Goal: Task Accomplishment & Management: Use online tool/utility

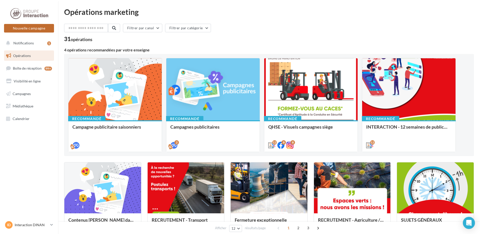
click at [40, 26] on button "Nouvelle campagne" at bounding box center [29, 28] width 50 height 9
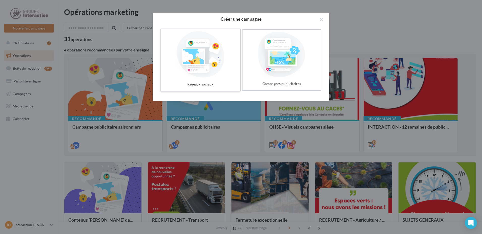
click at [191, 52] on div at bounding box center [201, 54] width 76 height 46
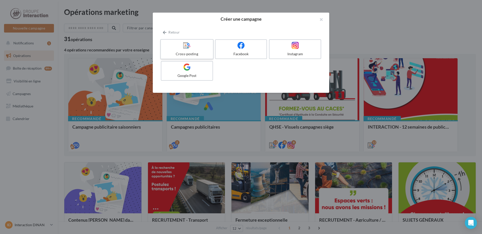
click at [194, 46] on div at bounding box center [187, 46] width 48 height 8
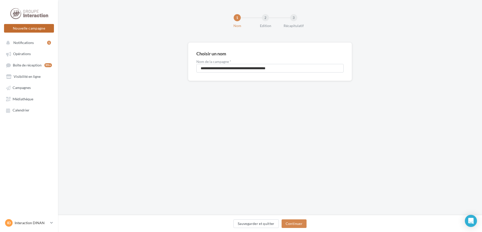
click at [27, 29] on button "Nouvelle campagne" at bounding box center [29, 28] width 50 height 9
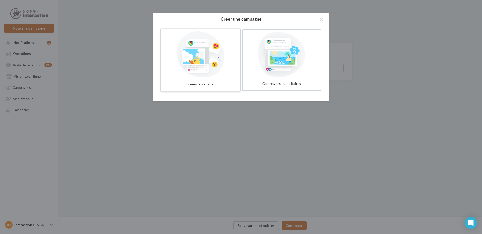
click at [199, 56] on div at bounding box center [201, 54] width 76 height 46
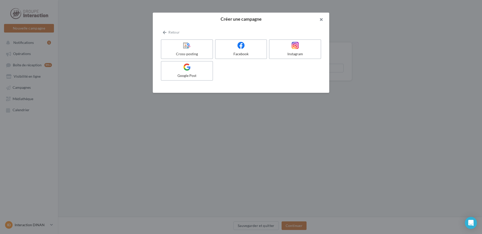
click at [324, 18] on button "button" at bounding box center [319, 20] width 20 height 15
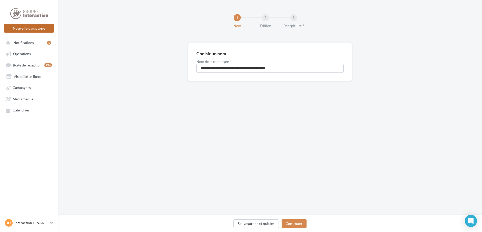
click at [35, 28] on button "Nouvelle campagne" at bounding box center [29, 28] width 50 height 9
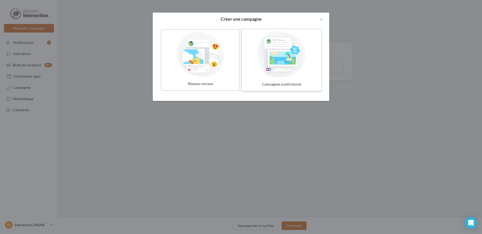
click at [275, 50] on div at bounding box center [282, 54] width 76 height 46
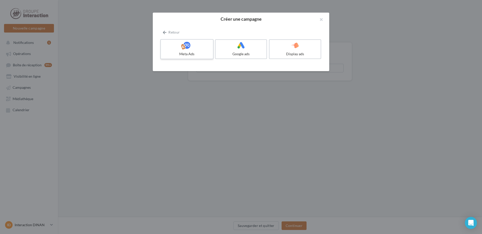
click at [181, 47] on div at bounding box center [187, 46] width 48 height 8
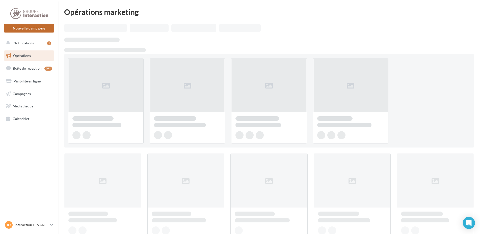
click at [43, 26] on button "Nouvelle campagne" at bounding box center [29, 28] width 50 height 9
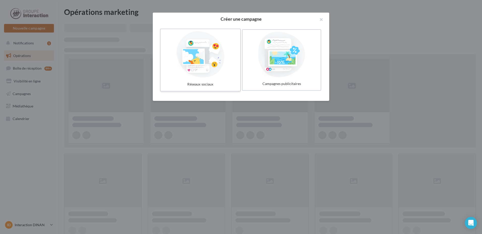
click at [208, 56] on div at bounding box center [201, 54] width 76 height 46
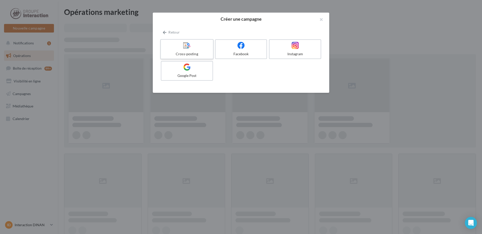
click at [190, 45] on icon at bounding box center [186, 45] width 7 height 7
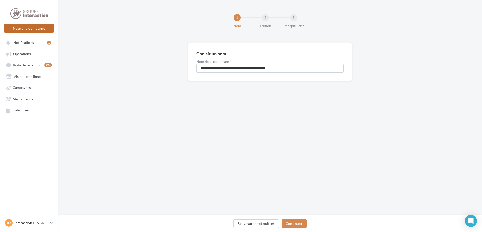
click at [33, 27] on button "Nouvelle campagne" at bounding box center [29, 28] width 50 height 9
